Goal: Information Seeking & Learning: Find specific fact

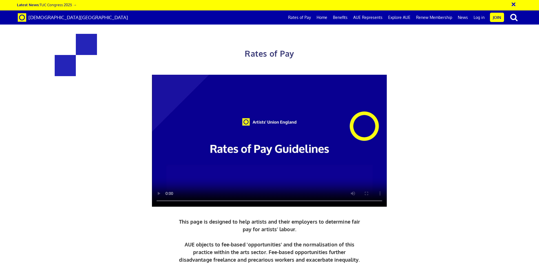
scroll to position [282, 0]
drag, startPoint x: 193, startPoint y: 170, endPoint x: 216, endPoint y: 185, distance: 27.3
drag, startPoint x: 198, startPoint y: 216, endPoint x: 191, endPoint y: 207, distance: 12.1
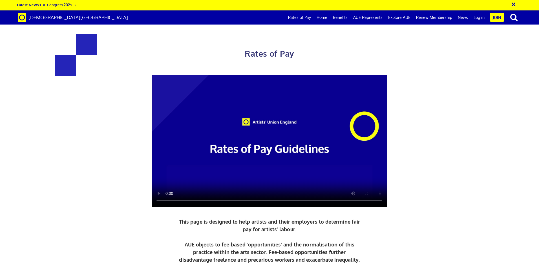
scroll to position [423, 0]
